Goal: Transaction & Acquisition: Subscribe to service/newsletter

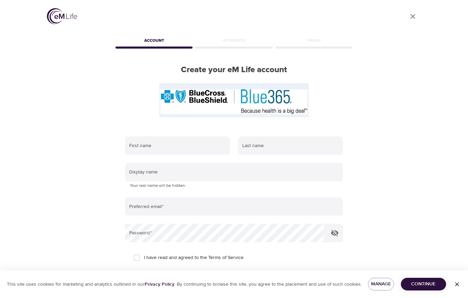
click at [140, 143] on input "text" at bounding box center [177, 146] width 105 height 18
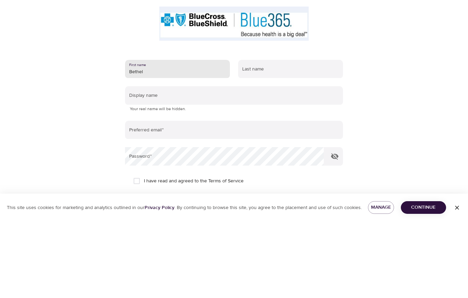
type input "Bethel"
click at [263, 137] on input "text" at bounding box center [290, 146] width 105 height 18
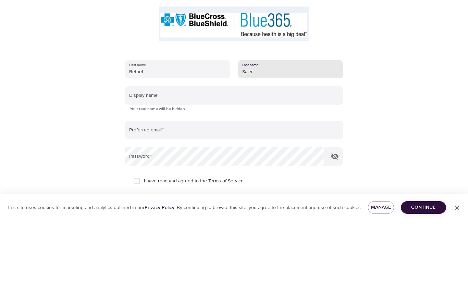
type input "Saler"
click at [150, 163] on input "text" at bounding box center [234, 172] width 218 height 18
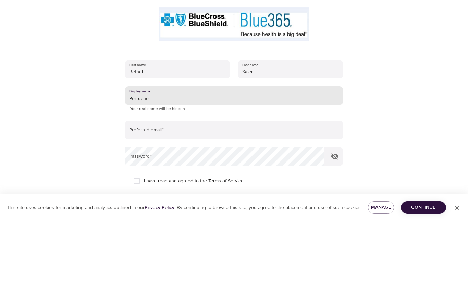
scroll to position [55, 0]
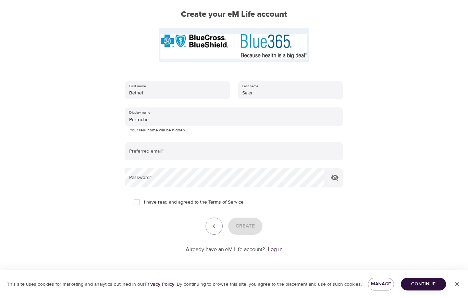
type input "Perruche"
click at [144, 152] on input "email" at bounding box center [234, 151] width 218 height 18
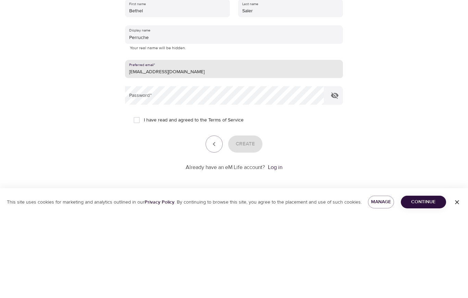
type input "bsaler@haverford.edu"
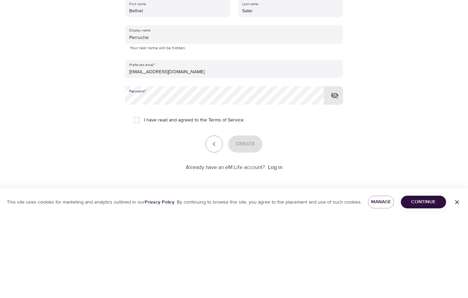
click at [135, 195] on input "I have read and agreed to the Terms of Service" at bounding box center [136, 202] width 14 height 14
checkbox input "true"
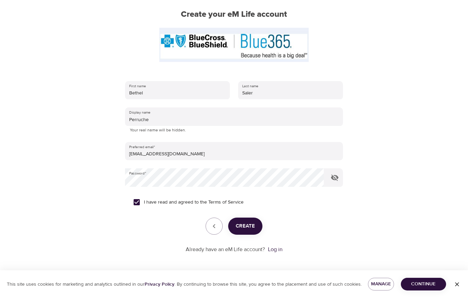
click at [246, 224] on span "Create" at bounding box center [244, 226] width 19 height 9
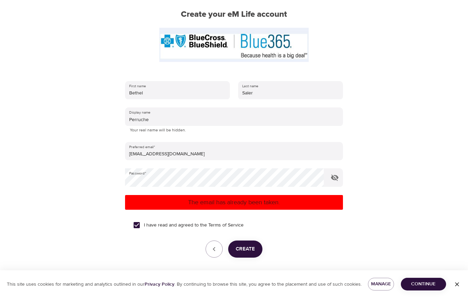
click at [277, 272] on link "Log in" at bounding box center [275, 272] width 14 height 7
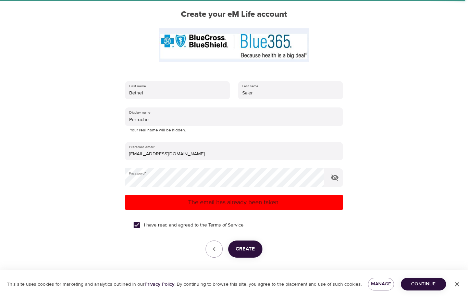
click at [273, 271] on link "Log in" at bounding box center [275, 272] width 14 height 7
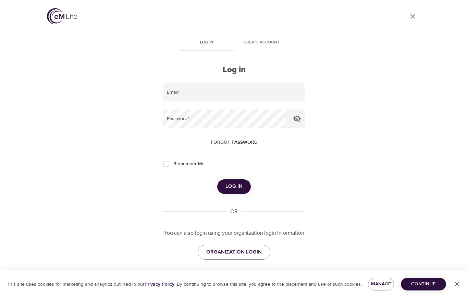
click at [179, 90] on input "email" at bounding box center [234, 92] width 142 height 18
click at [176, 92] on input "email" at bounding box center [234, 92] width 142 height 18
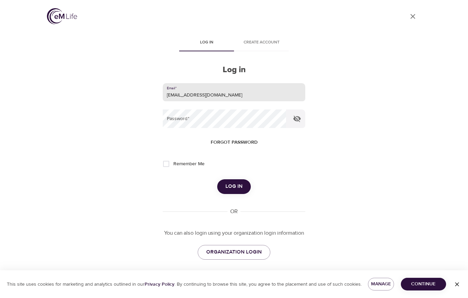
type input "[EMAIL_ADDRESS][DOMAIN_NAME]"
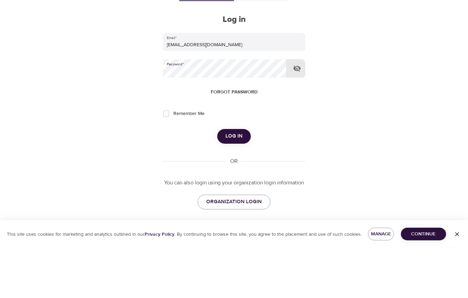
click at [230, 138] on span "Forgot password" at bounding box center [234, 142] width 47 height 9
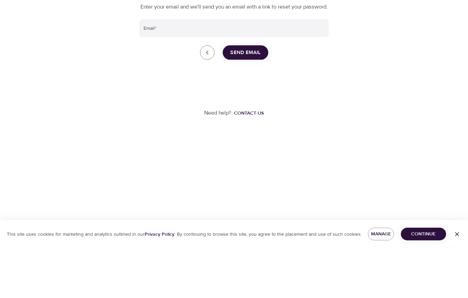
scroll to position [9, 0]
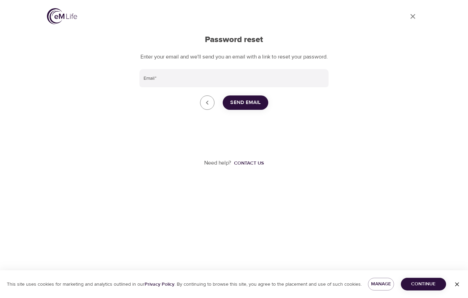
click at [155, 80] on input "Email   *" at bounding box center [233, 78] width 189 height 18
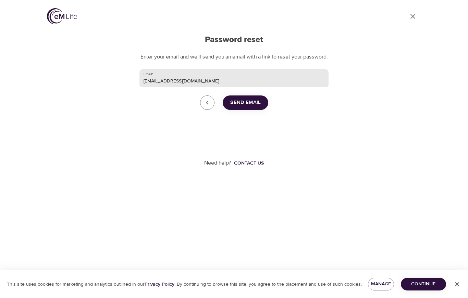
type input "[EMAIL_ADDRESS][DOMAIN_NAME]"
click at [242, 98] on span "Send Email" at bounding box center [245, 102] width 30 height 9
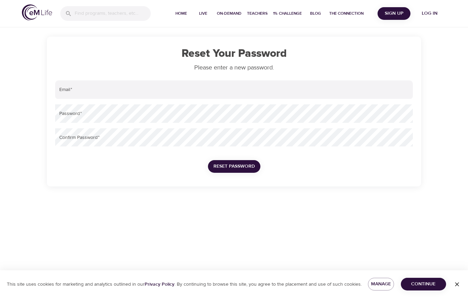
click at [70, 92] on input "email" at bounding box center [233, 89] width 357 height 18
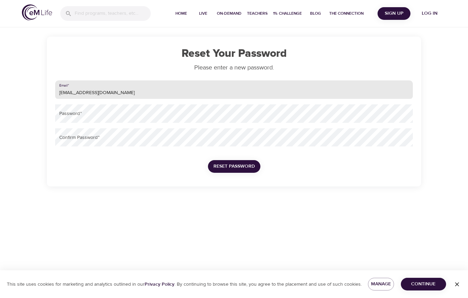
type input "[EMAIL_ADDRESS][DOMAIN_NAME]"
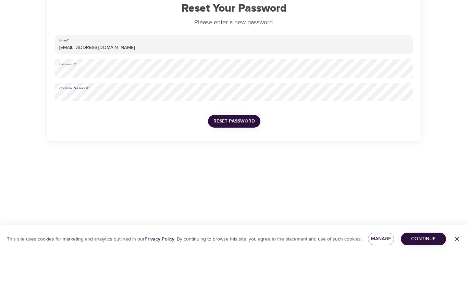
scroll to position [20, 0]
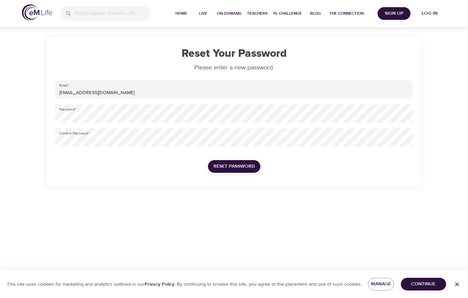
click at [232, 162] on span "Reset Password" at bounding box center [233, 166] width 41 height 9
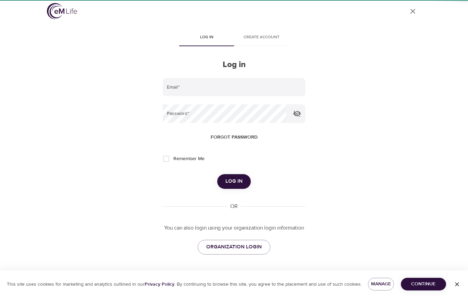
scroll to position [9, 0]
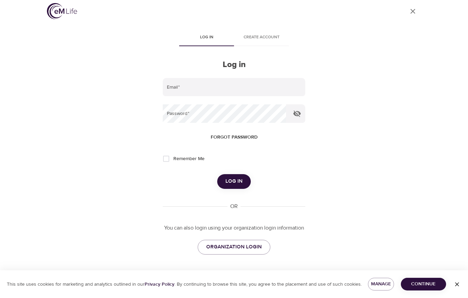
click at [175, 85] on input "email" at bounding box center [234, 87] width 142 height 18
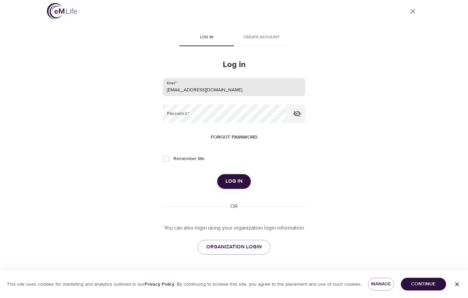
type input "[EMAIL_ADDRESS][DOMAIN_NAME]"
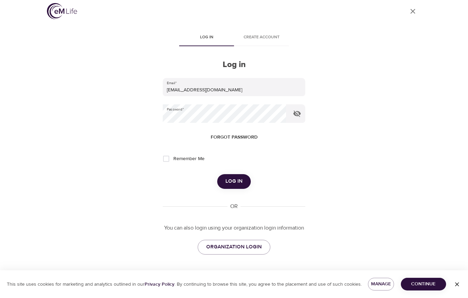
click at [167, 154] on input "Remember Me" at bounding box center [166, 159] width 14 height 14
checkbox input "true"
click at [230, 180] on span "Log in" at bounding box center [233, 181] width 17 height 9
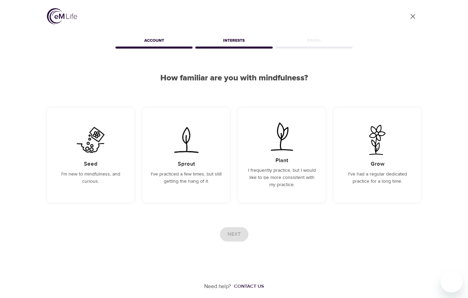
click at [271, 167] on p "I frequently practice, but I would like to be more consistent with my practice." at bounding box center [281, 178] width 71 height 22
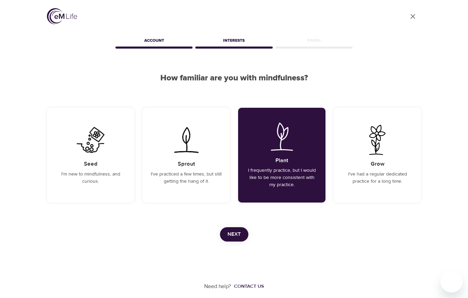
click at [229, 230] on span "Next" at bounding box center [233, 234] width 13 height 9
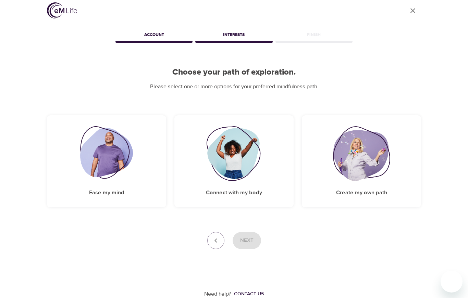
click at [352, 156] on img at bounding box center [361, 153] width 57 height 55
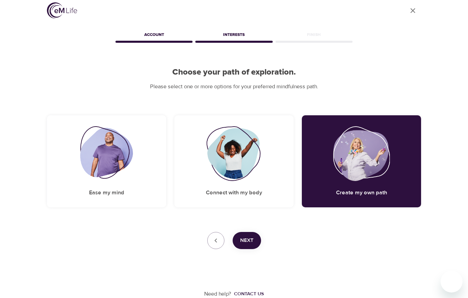
click at [250, 240] on span "Next" at bounding box center [246, 240] width 13 height 9
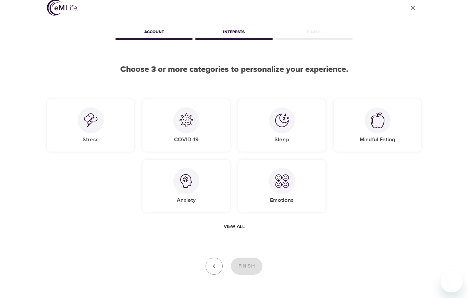
click at [78, 124] on div at bounding box center [91, 120] width 26 height 26
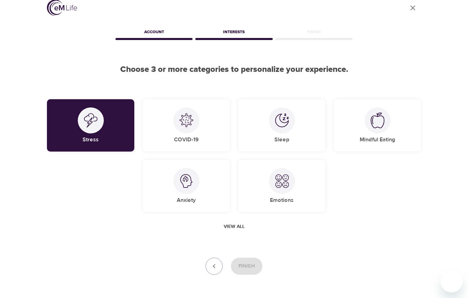
click at [180, 183] on img at bounding box center [186, 181] width 14 height 14
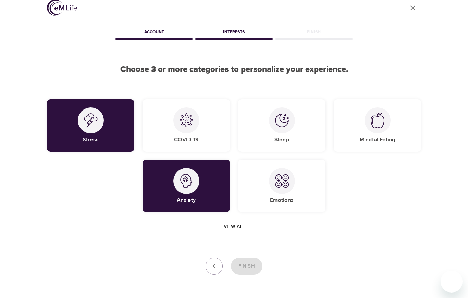
click at [277, 186] on img at bounding box center [282, 181] width 14 height 14
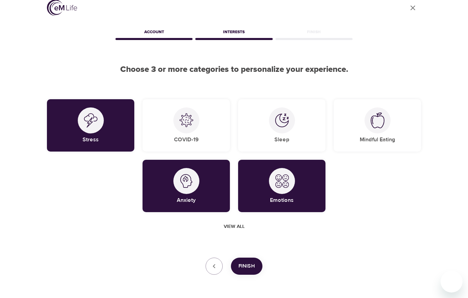
click at [245, 262] on span "Finish" at bounding box center [246, 266] width 16 height 9
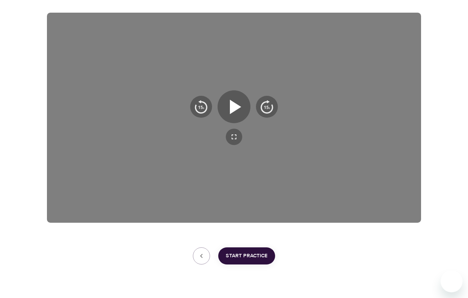
scroll to position [110, 0]
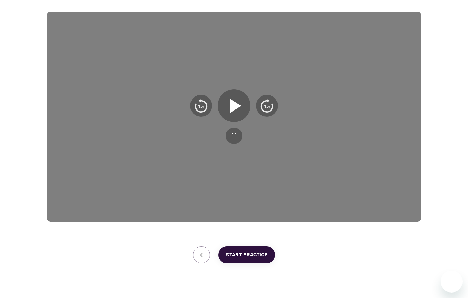
click at [232, 104] on icon "button" at bounding box center [235, 106] width 11 height 14
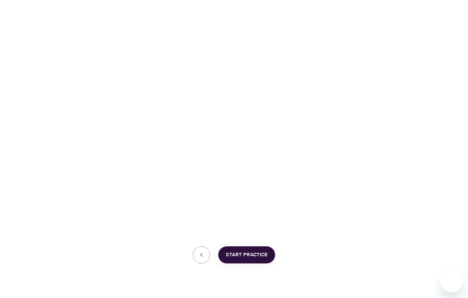
click at [245, 253] on span "Start Practice" at bounding box center [247, 255] width 42 height 9
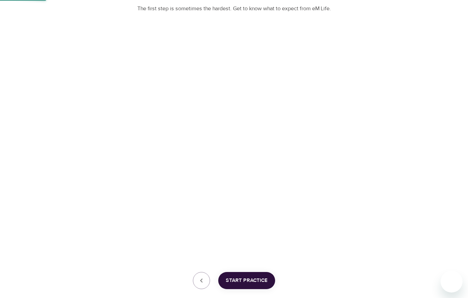
scroll to position [106, 0]
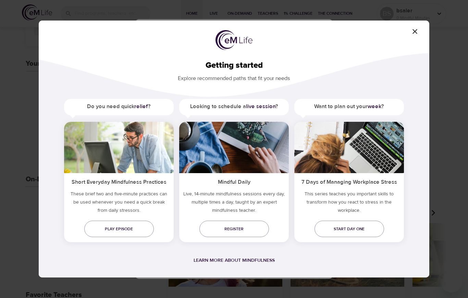
click at [119, 231] on span "Play episode" at bounding box center [119, 229] width 59 height 7
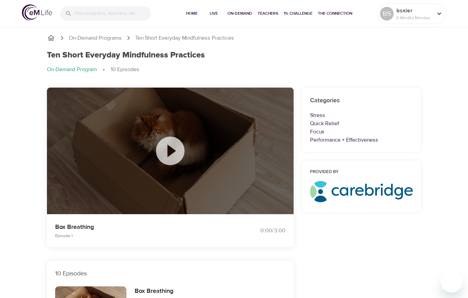
click at [338, 140] on p "Performance + Effectiveness" at bounding box center [361, 140] width 103 height 8
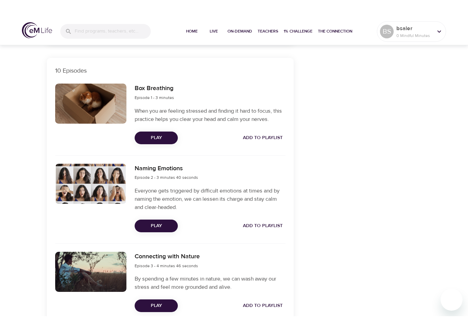
scroll to position [227, 0]
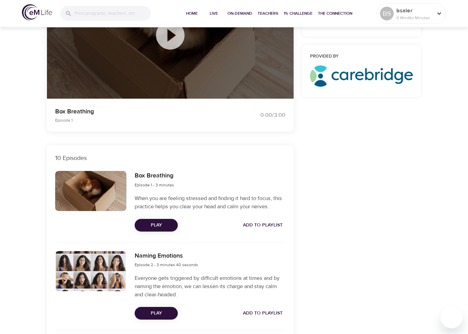
scroll to position [116, 0]
click at [149, 222] on span "Play" at bounding box center [156, 225] width 32 height 9
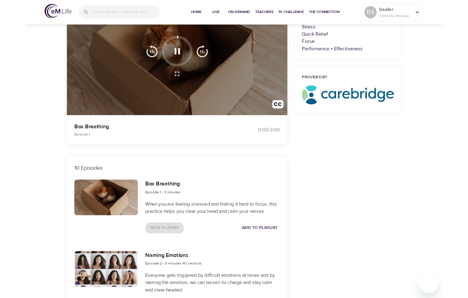
scroll to position [85, 0]
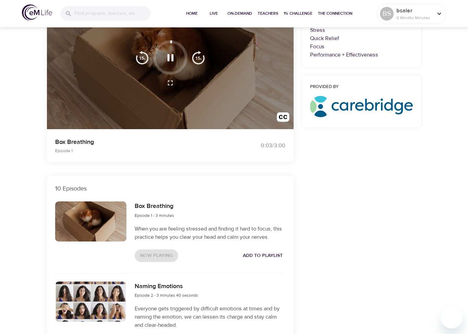
click at [258, 256] on span "Add to Playlist" at bounding box center [263, 255] width 40 height 9
click at [188, 14] on span "Home" at bounding box center [191, 13] width 16 height 7
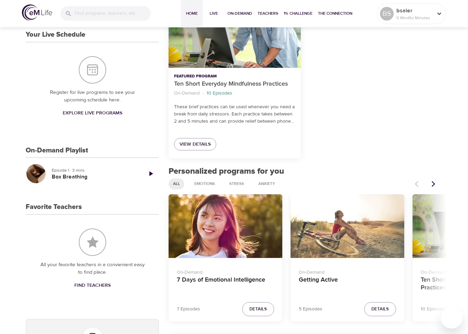
scroll to position [137, 0]
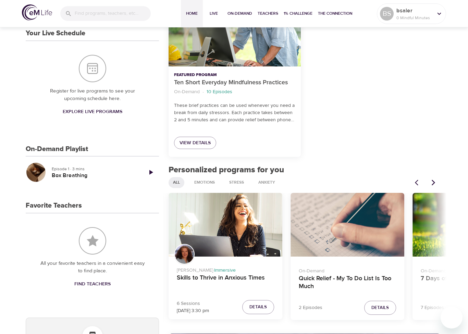
click at [387, 298] on span "Details" at bounding box center [379, 308] width 17 height 8
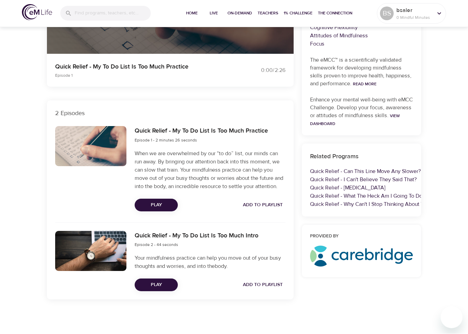
scroll to position [167, 0]
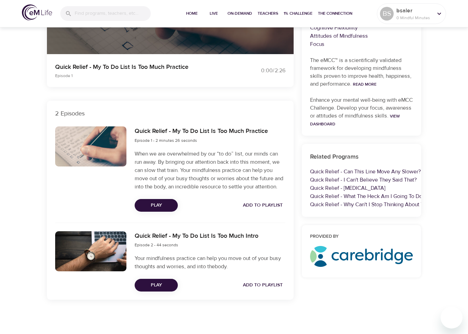
click at [258, 204] on span "Add to Playlist" at bounding box center [263, 205] width 40 height 9
click at [153, 203] on span "Play" at bounding box center [156, 205] width 32 height 9
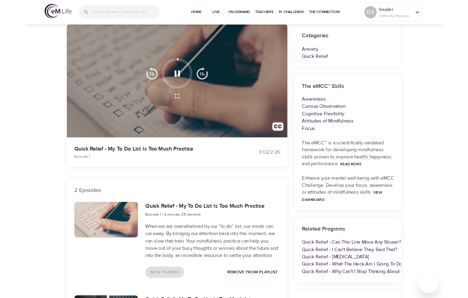
scroll to position [58, 0]
